Goal: Task Accomplishment & Management: Use online tool/utility

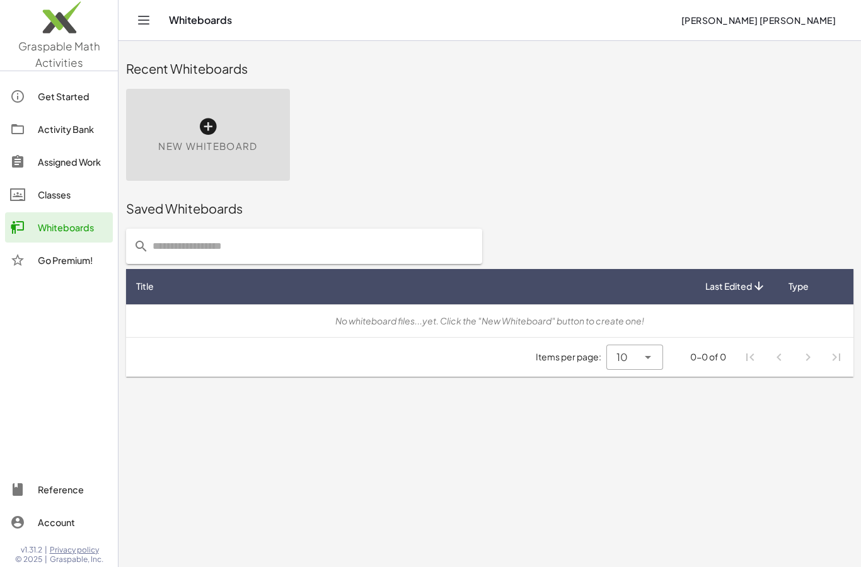
scroll to position [-1, 0]
click at [192, 122] on div "New Whiteboard" at bounding box center [208, 135] width 164 height 92
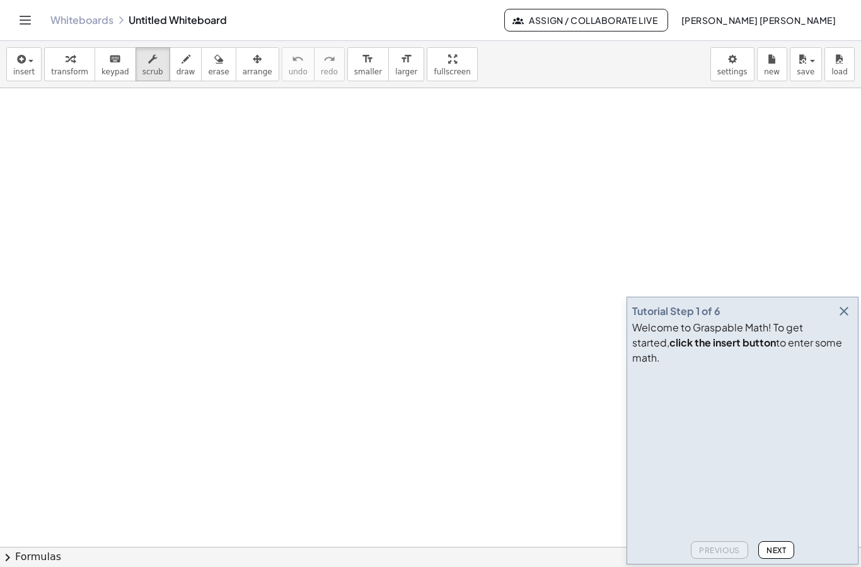
click at [23, 66] on icon "button" at bounding box center [19, 59] width 11 height 15
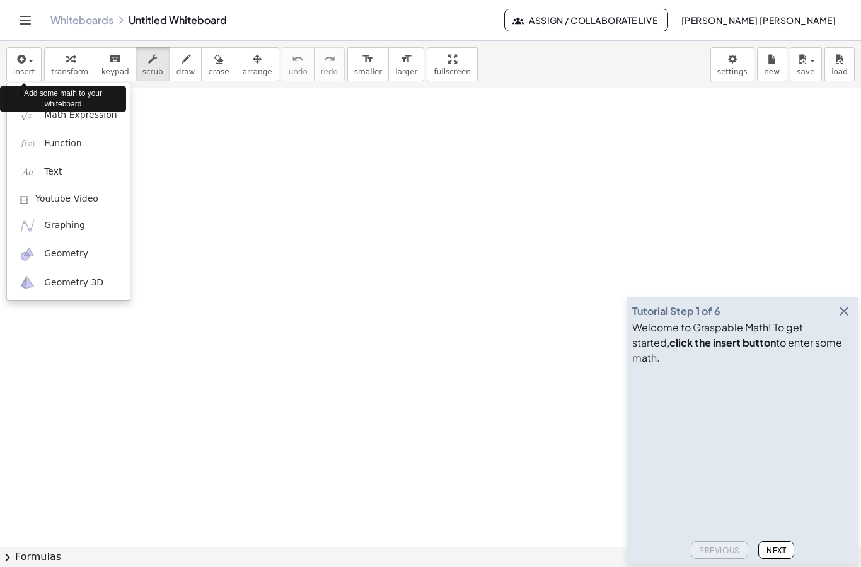
click at [62, 116] on span "Math Expression" at bounding box center [80, 115] width 72 height 13
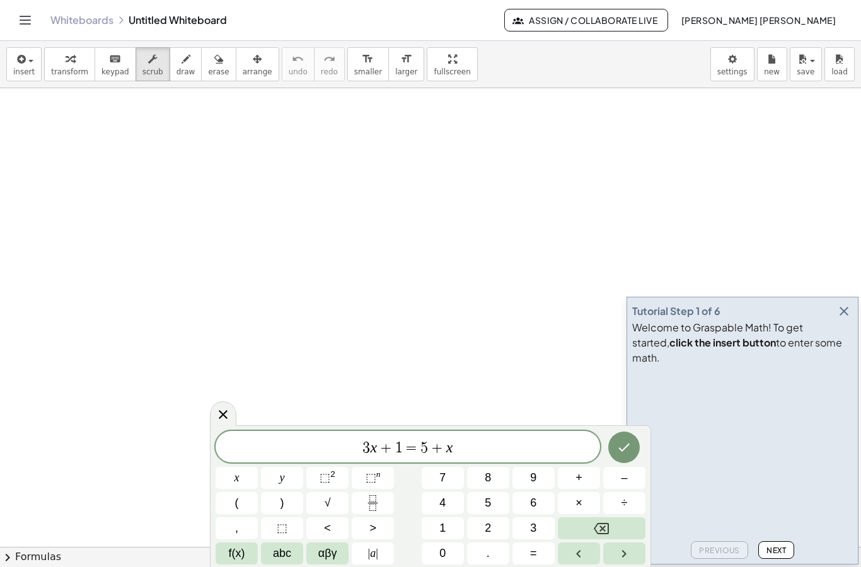
click at [631, 459] on button "Done" at bounding box center [624, 448] width 32 height 32
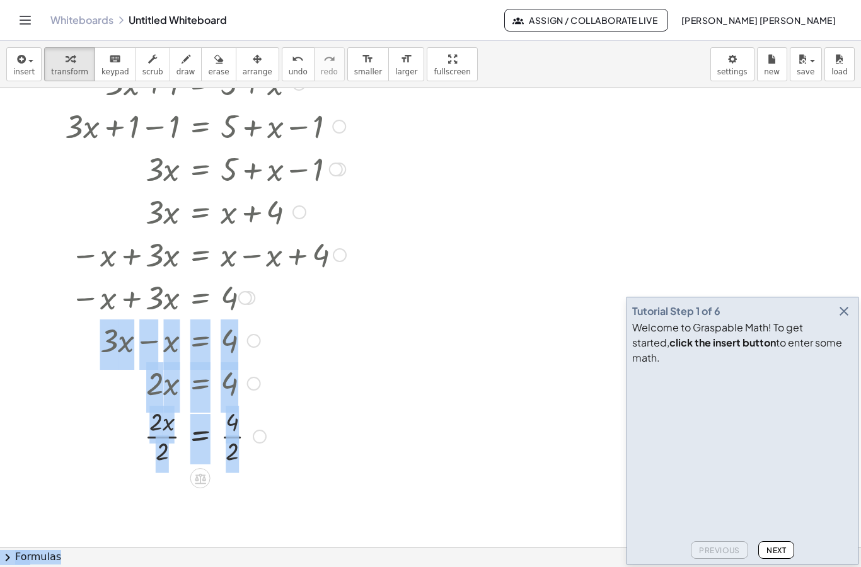
scroll to position [80, 0]
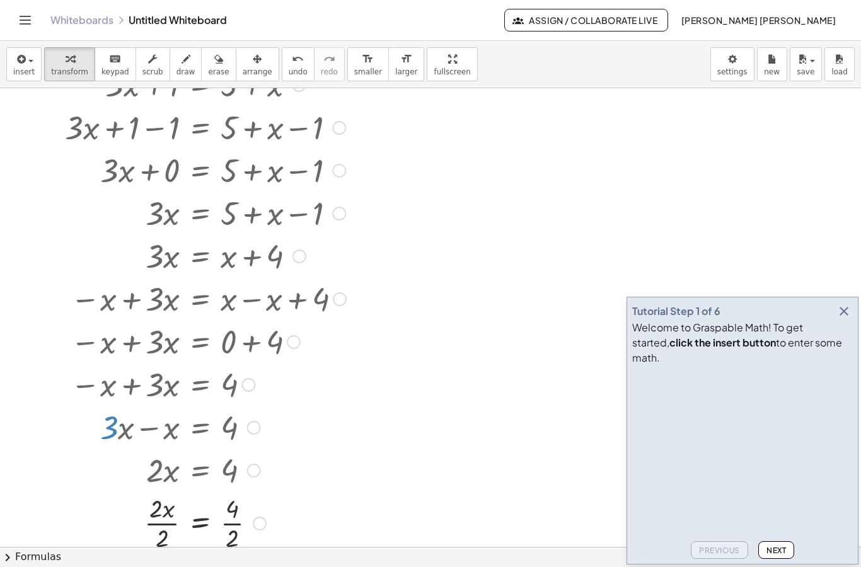
click at [636, 30] on button "Assign / Collaborate Live" at bounding box center [586, 20] width 165 height 23
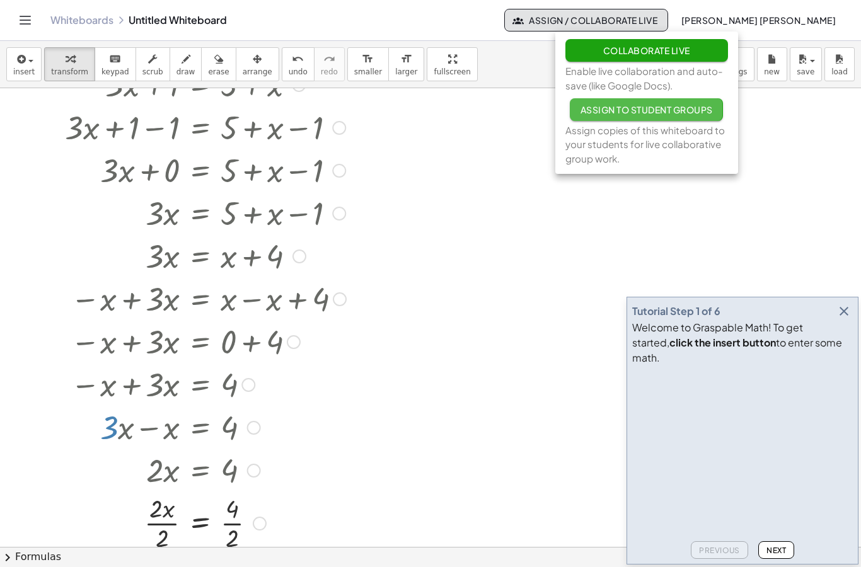
click at [696, 101] on button "Assign to Student Groups" at bounding box center [646, 109] width 153 height 23
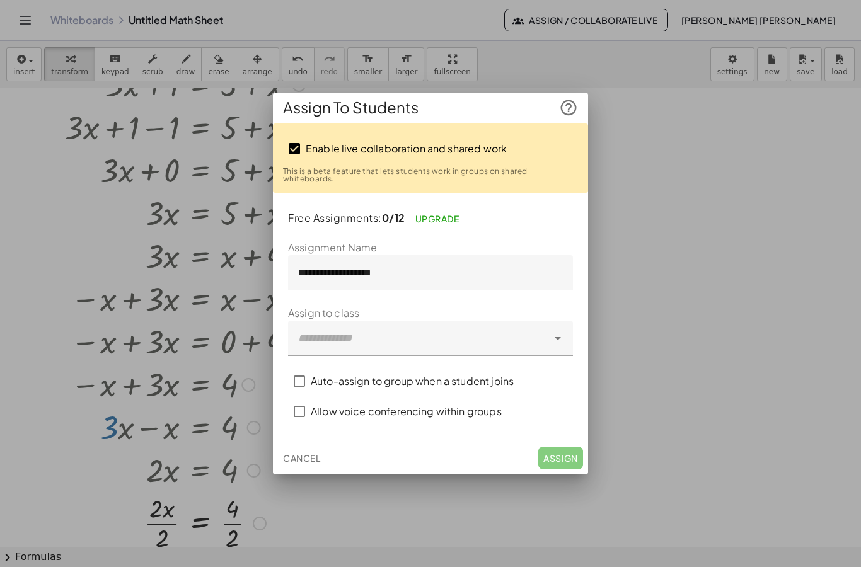
click at [572, 332] on div at bounding box center [430, 338] width 285 height 35
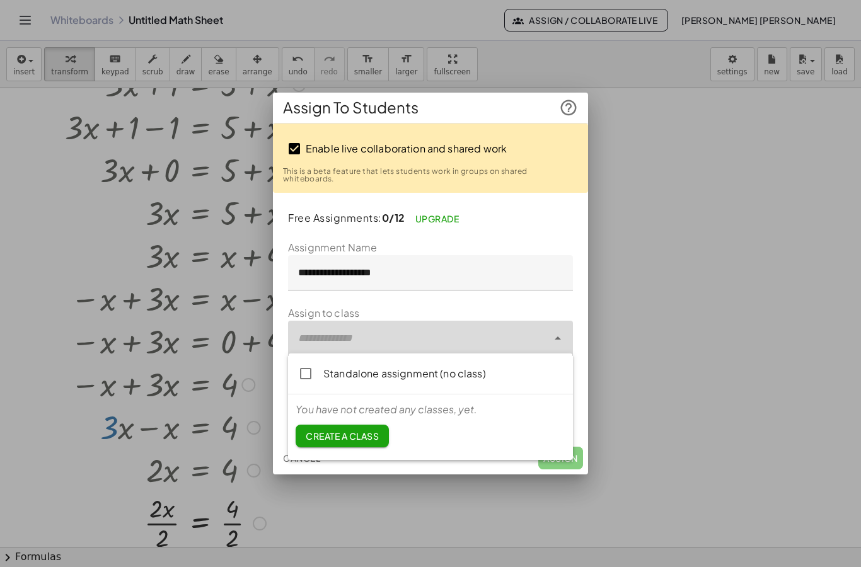
click at [364, 446] on link "Create a class" at bounding box center [342, 436] width 93 height 23
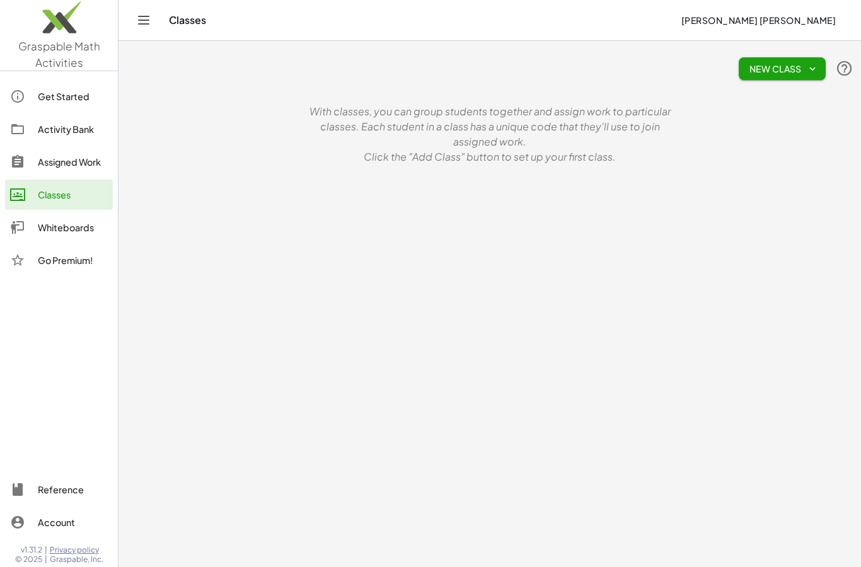
click at [790, 66] on span "New Class" at bounding box center [782, 68] width 67 height 11
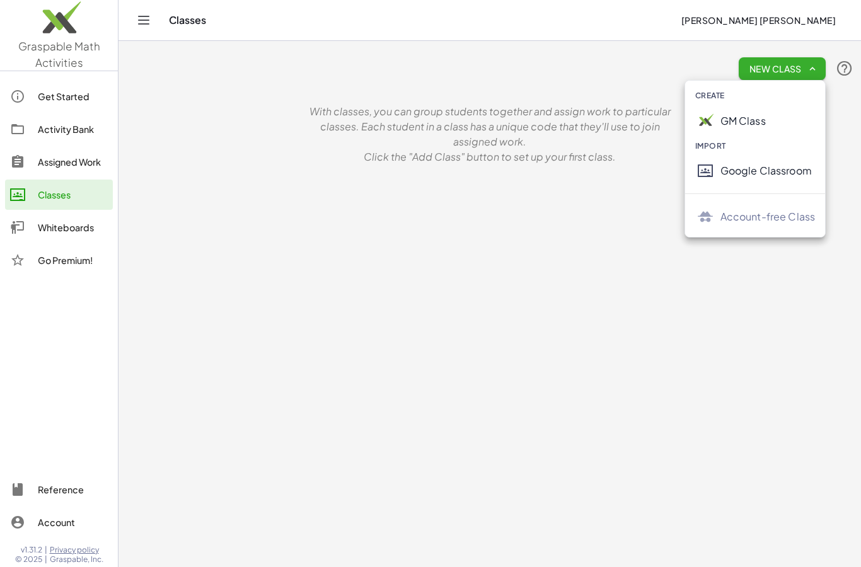
click at [694, 307] on main "New Class With classes, you can group students together and assign work to part…" at bounding box center [489, 283] width 742 height 567
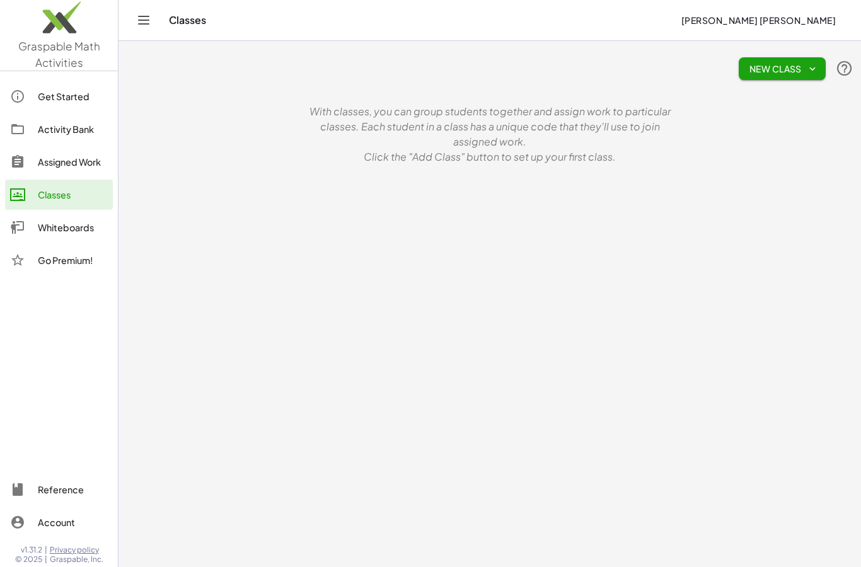
click at [48, 220] on div "Whiteboards" at bounding box center [73, 227] width 70 height 15
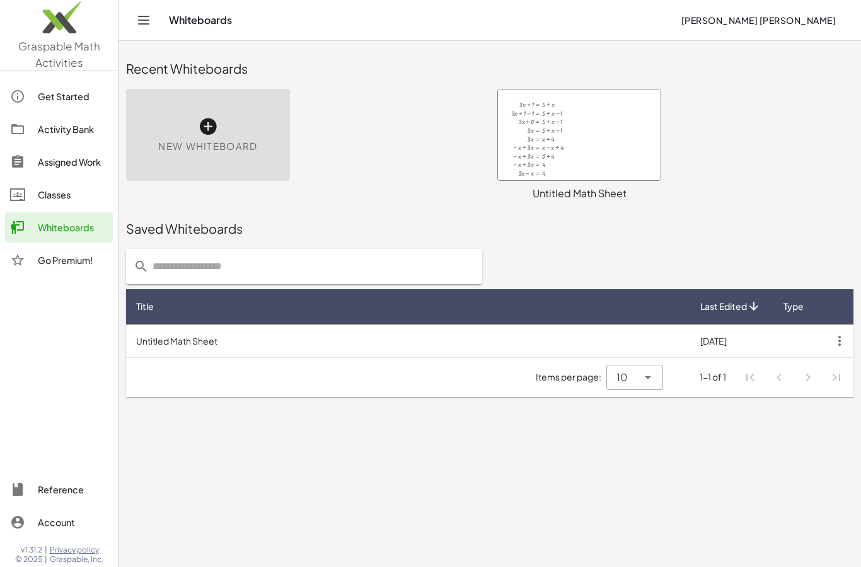
click at [838, 347] on icon "button" at bounding box center [839, 341] width 23 height 23
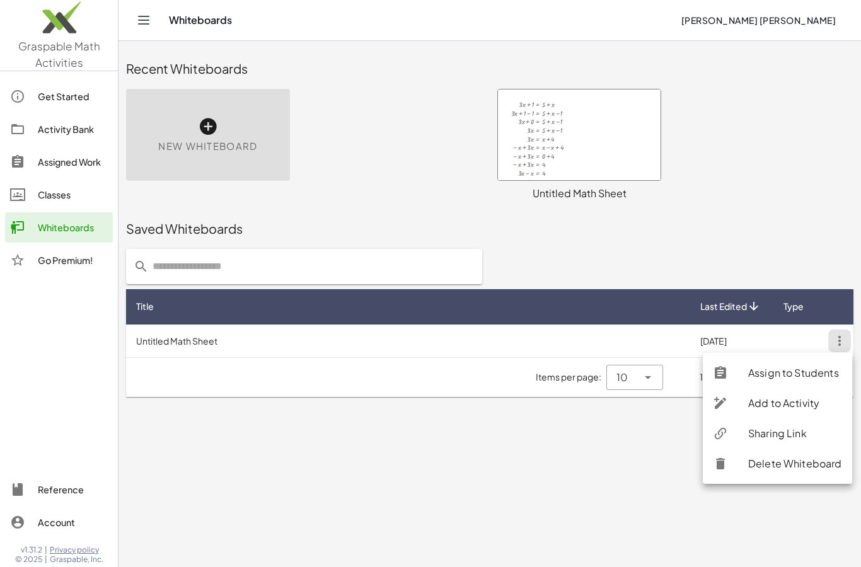
click at [679, 434] on main "Recent Whiteboards New Whiteboard + · 3 · x + 1 = + 5 + x + · 3 · x + 1 − 1 = +…" at bounding box center [489, 283] width 742 height 567
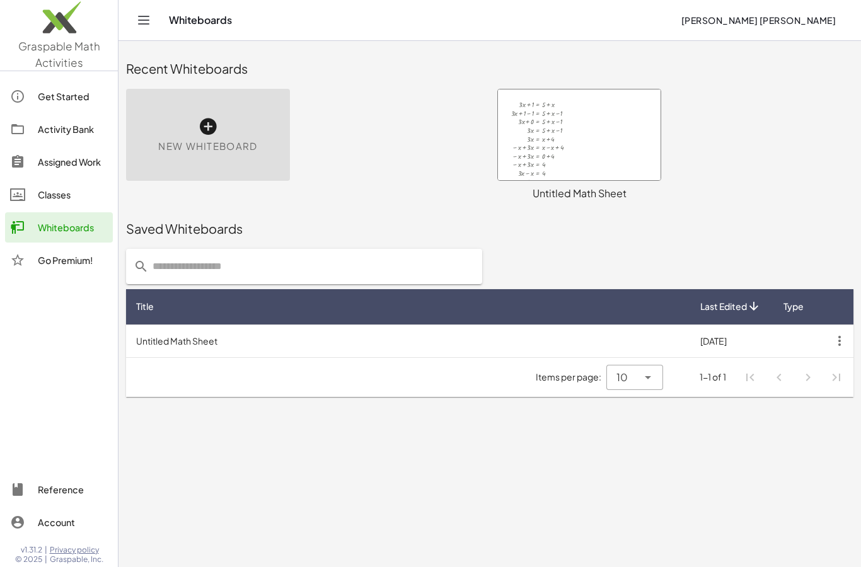
click at [233, 147] on span "New Whiteboard" at bounding box center [207, 146] width 99 height 14
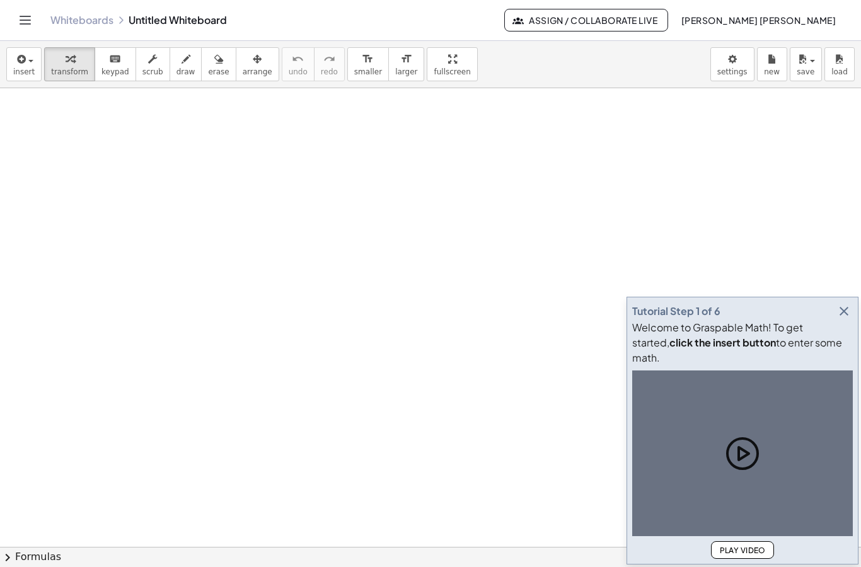
scroll to position [1, 0]
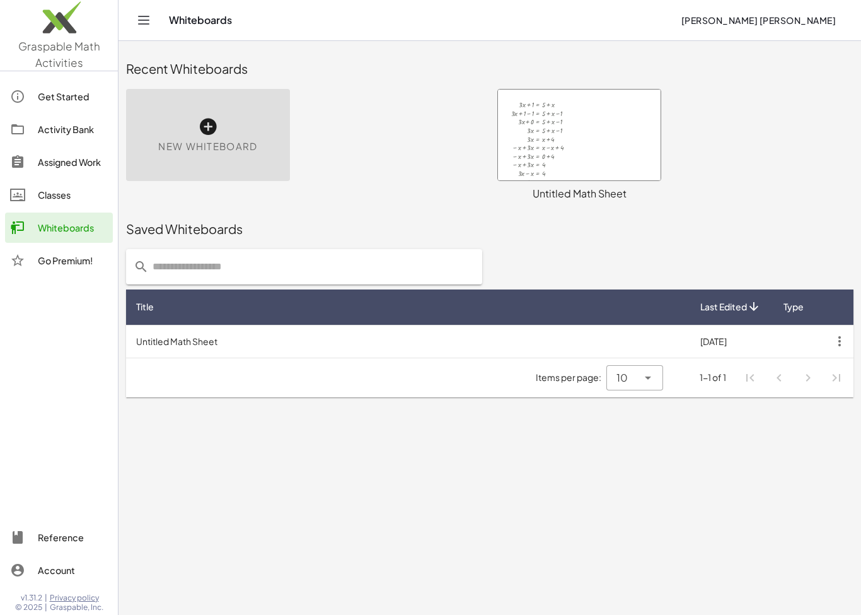
click at [263, 147] on div "New Whiteboard" at bounding box center [208, 135] width 164 height 92
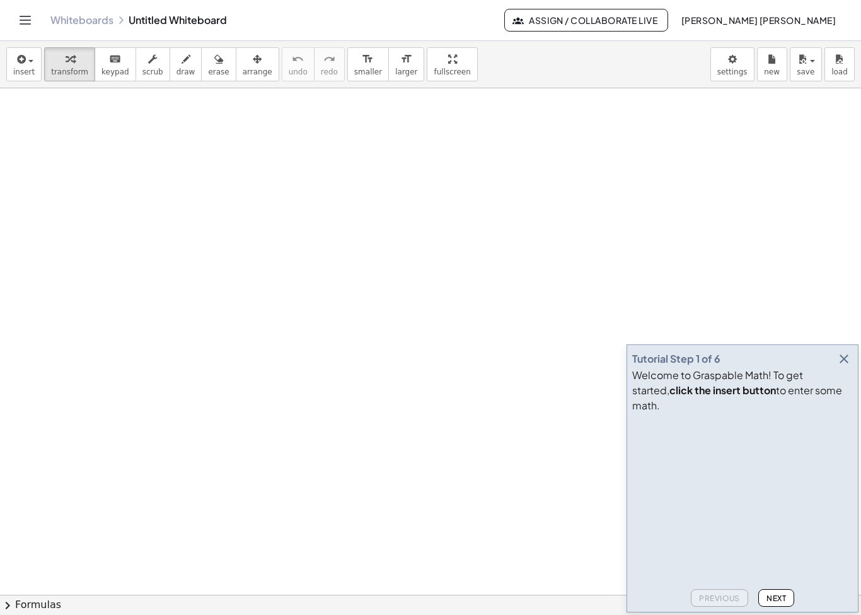
click at [851, 366] on icon "button" at bounding box center [843, 358] width 15 height 15
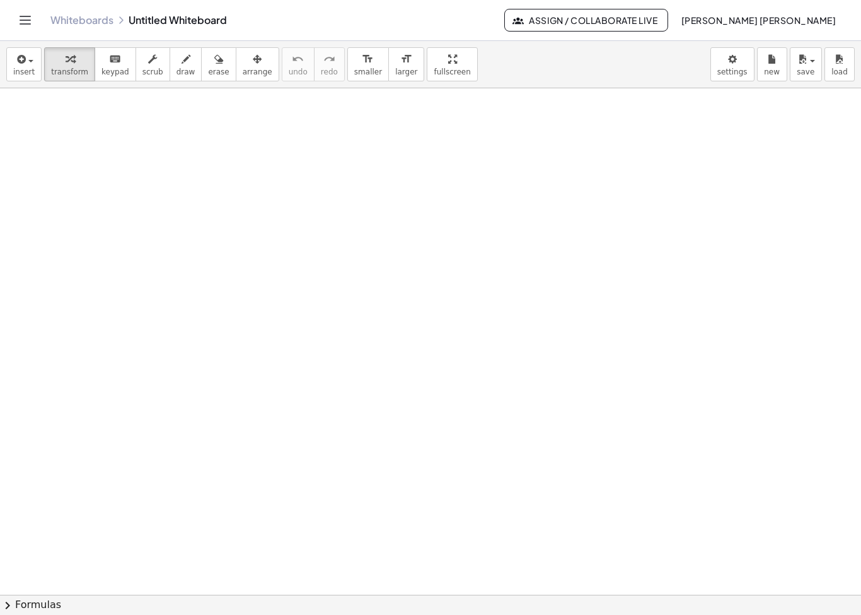
click at [26, 75] on span "insert" at bounding box center [23, 71] width 21 height 9
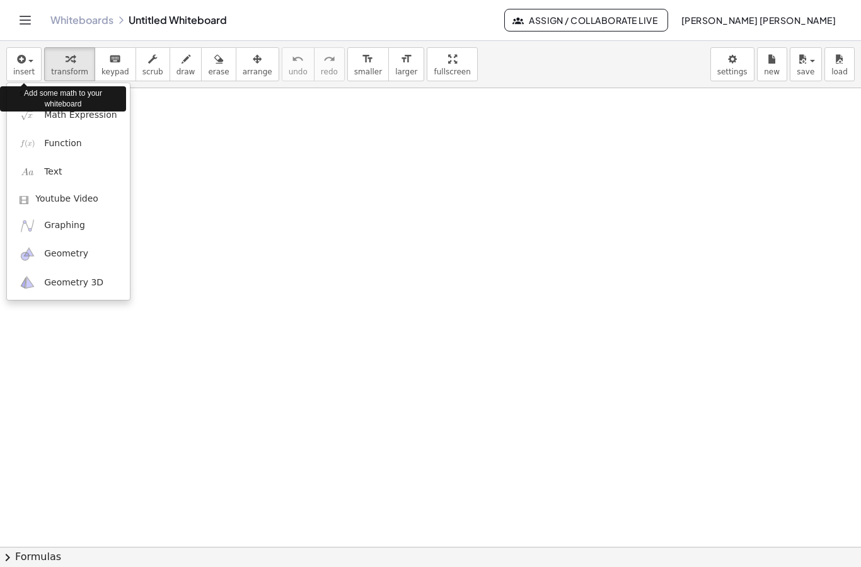
click at [466, 246] on div at bounding box center [430, 283] width 861 height 567
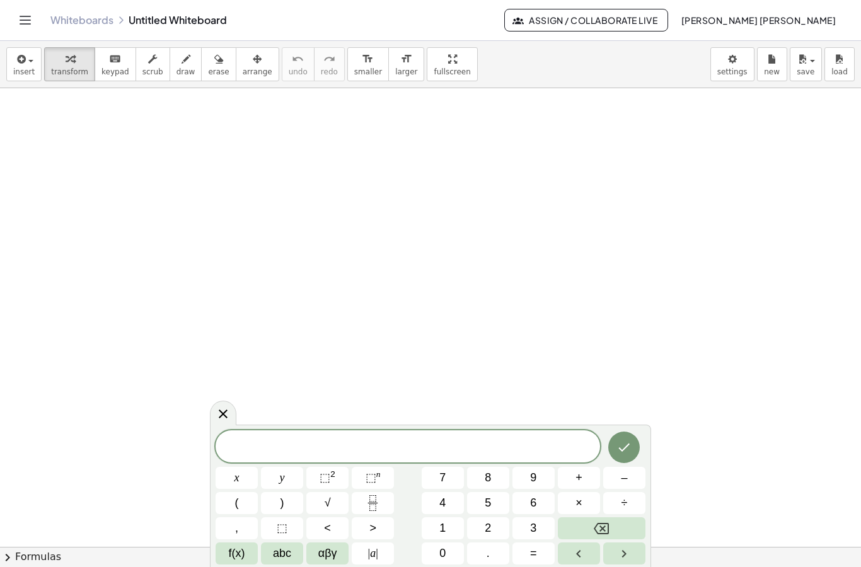
click at [281, 476] on span "y" at bounding box center [282, 478] width 5 height 17
click at [526, 555] on button "=" at bounding box center [533, 554] width 42 height 22
click at [477, 529] on button "2" at bounding box center [488, 528] width 42 height 22
click at [580, 526] on button "Backspace" at bounding box center [602, 528] width 88 height 22
click at [371, 503] on rect "Fraction" at bounding box center [372, 503] width 9 height 1
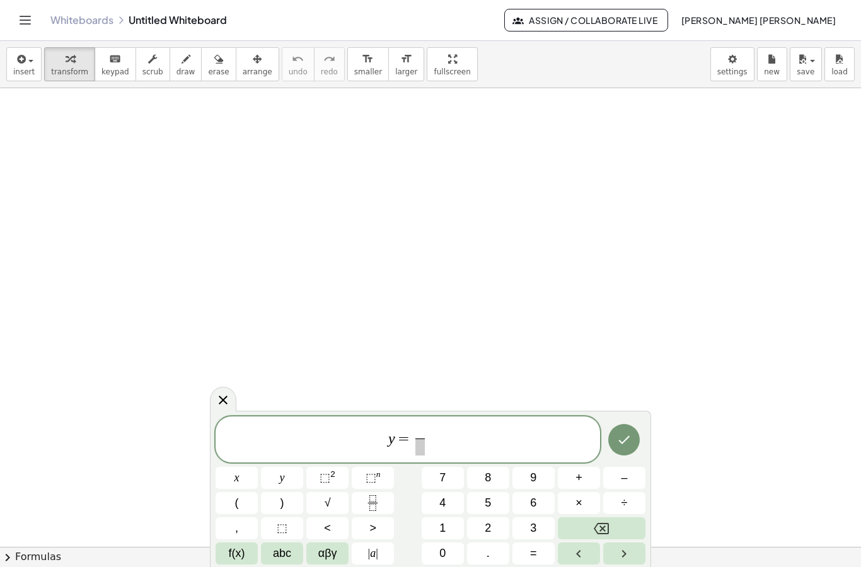
click at [478, 517] on button "2" at bounding box center [488, 528] width 42 height 22
click at [417, 446] on span at bounding box center [419, 447] width 9 height 17
click at [483, 497] on button "5" at bounding box center [488, 503] width 42 height 22
click at [442, 439] on span "y = 2 5 ​ ​" at bounding box center [408, 440] width 384 height 33
click at [239, 480] on span "x" at bounding box center [236, 478] width 5 height 17
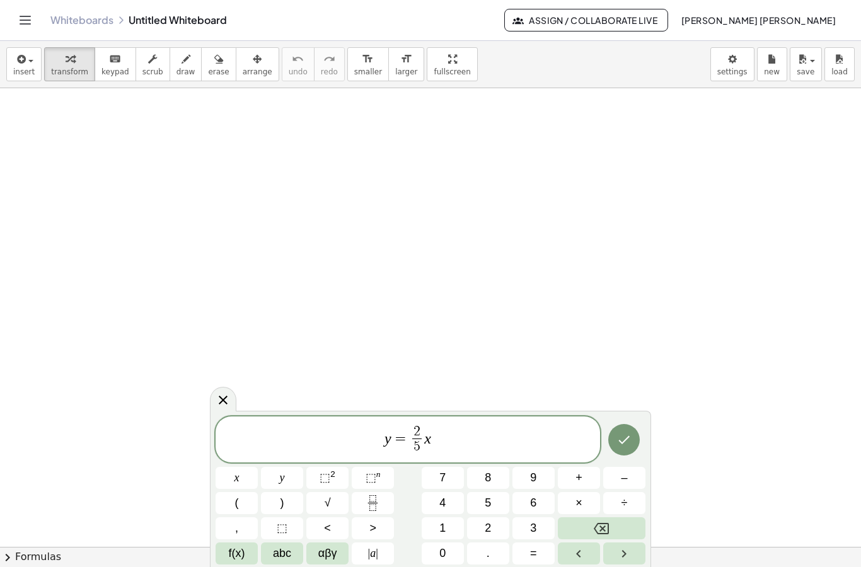
click at [615, 473] on button "–" at bounding box center [624, 478] width 42 height 22
click at [369, 496] on icon "Fraction" at bounding box center [373, 503] width 16 height 16
click at [436, 528] on button "1" at bounding box center [443, 528] width 42 height 22
click at [439, 446] on span at bounding box center [440, 447] width 9 height 17
click at [523, 524] on button "3" at bounding box center [533, 528] width 42 height 22
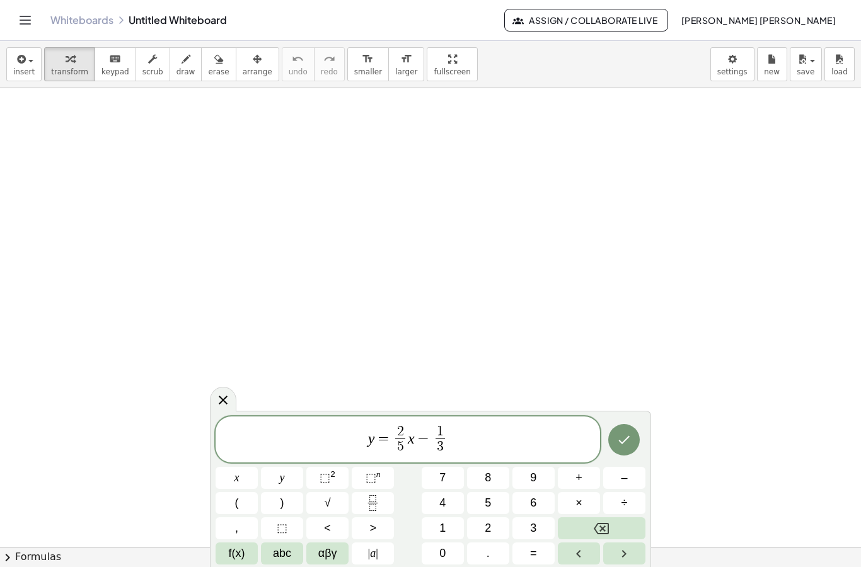
click at [621, 437] on icon "Done" at bounding box center [623, 439] width 15 height 15
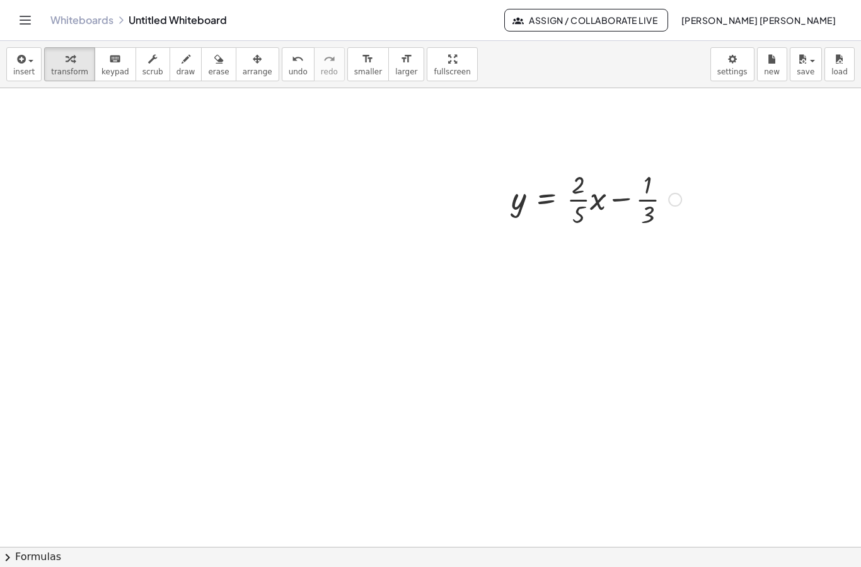
scroll to position [129, 0]
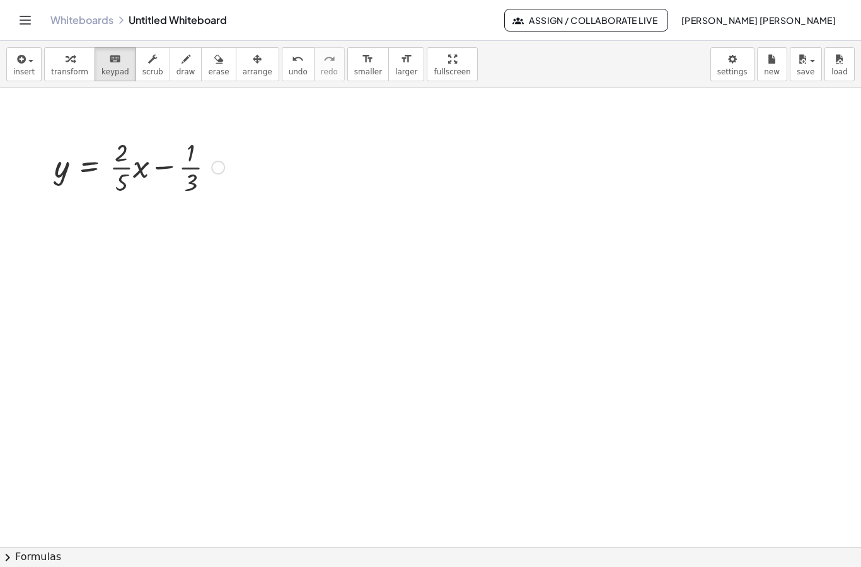
click at [26, 73] on span "insert" at bounding box center [23, 71] width 21 height 9
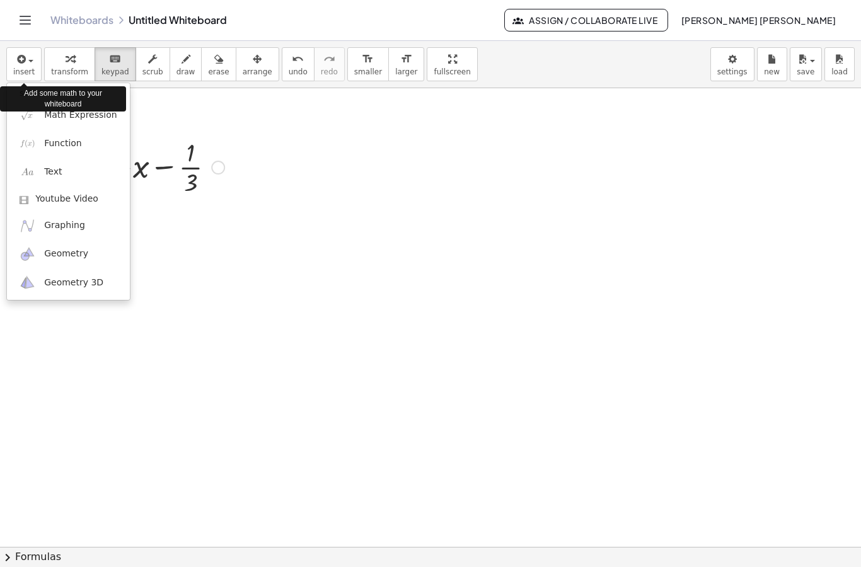
click at [91, 401] on div at bounding box center [430, 283] width 861 height 567
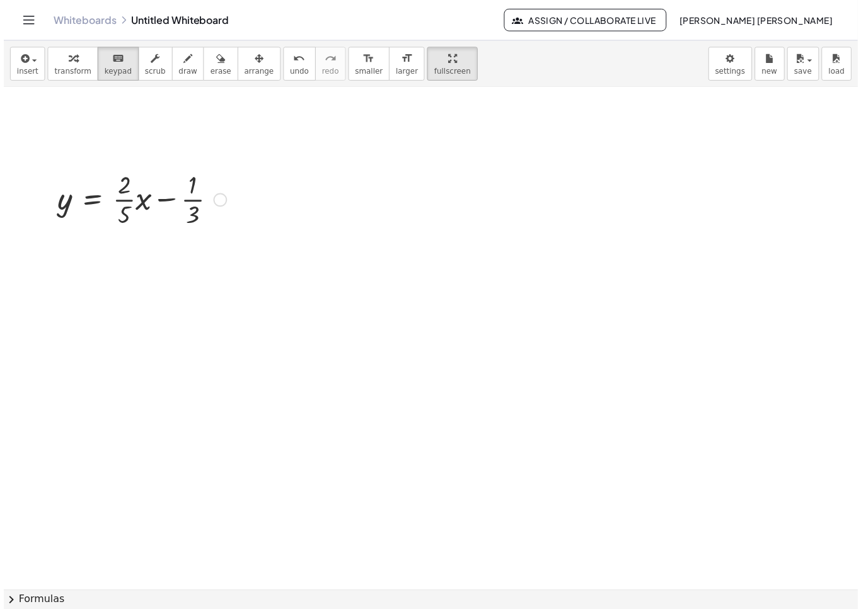
scroll to position [0, 0]
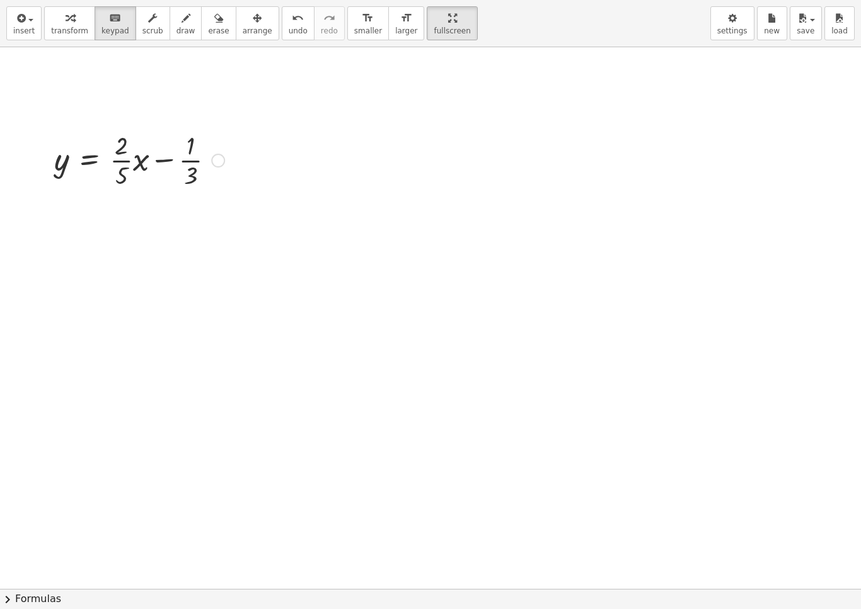
click at [30, 595] on button "chevron_right Formulas" at bounding box center [430, 599] width 861 height 20
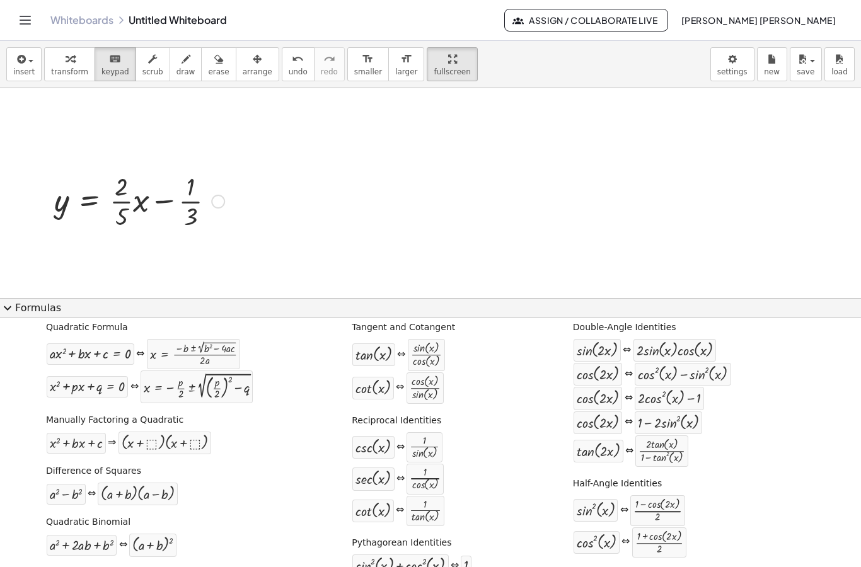
scroll to position [20, 0]
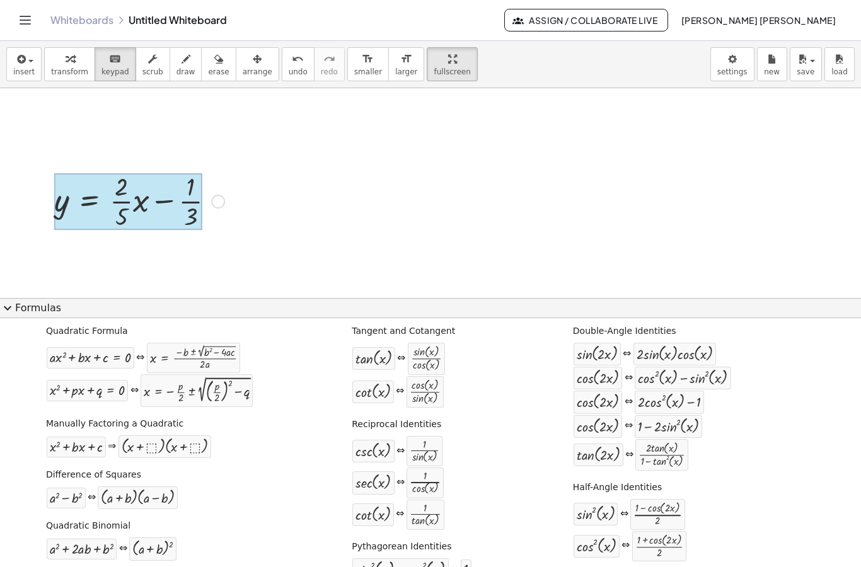
click at [30, 68] on span "insert" at bounding box center [23, 71] width 21 height 9
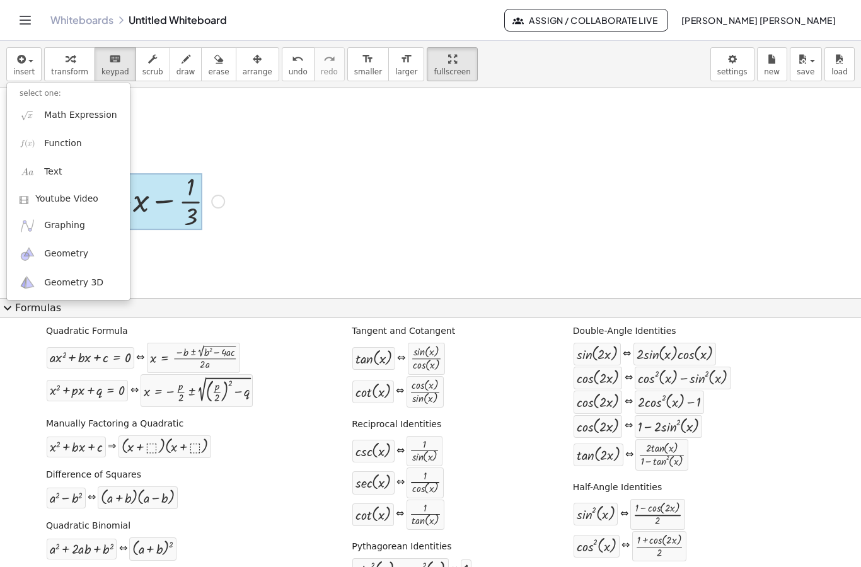
click at [335, 273] on div at bounding box center [430, 283] width 861 height 567
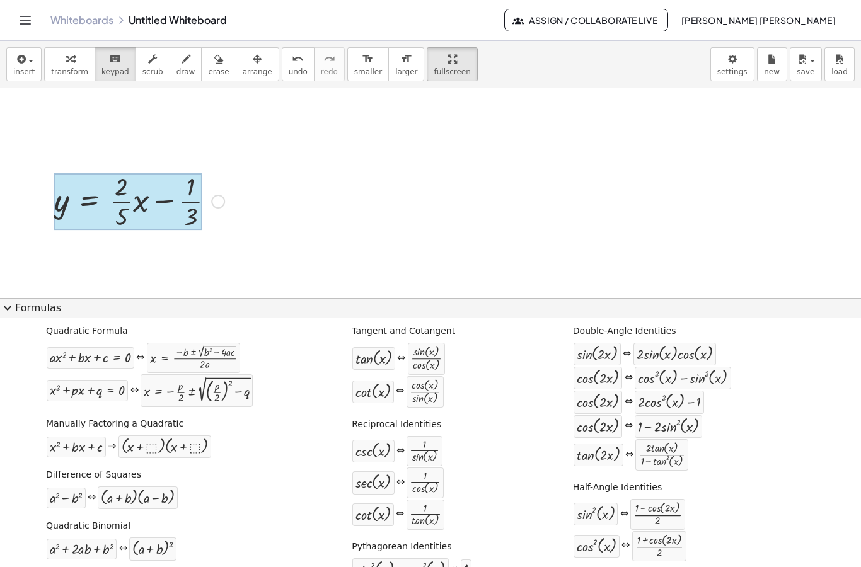
click at [23, 318] on button "expand_more Formulas" at bounding box center [430, 308] width 861 height 20
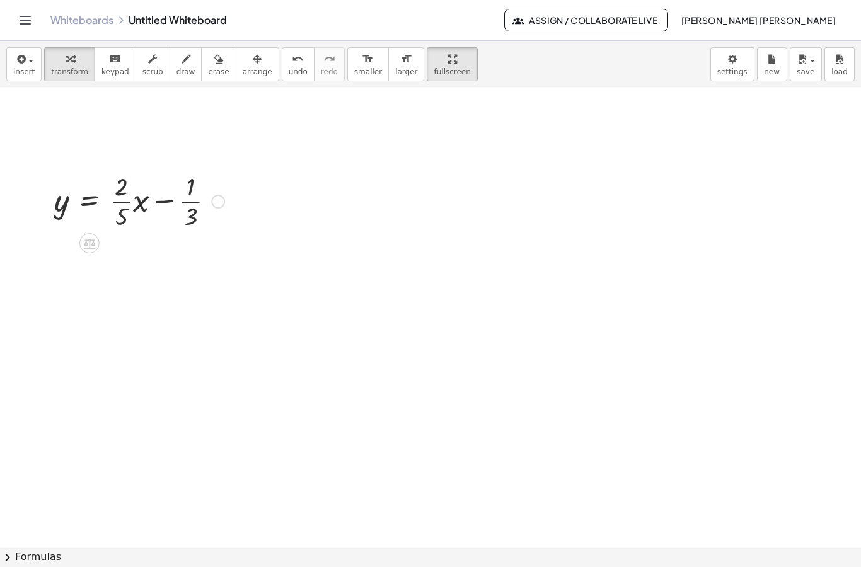
click at [23, 65] on icon "button" at bounding box center [19, 59] width 11 height 15
